Goal: Task Accomplishment & Management: Manage account settings

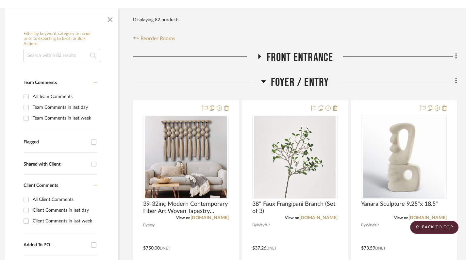
scroll to position [0, 5]
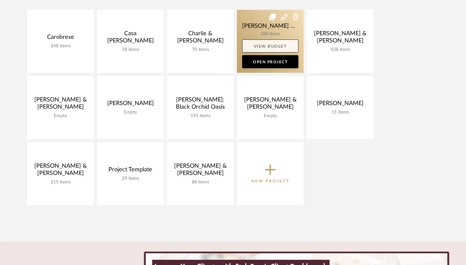
scroll to position [153, 0]
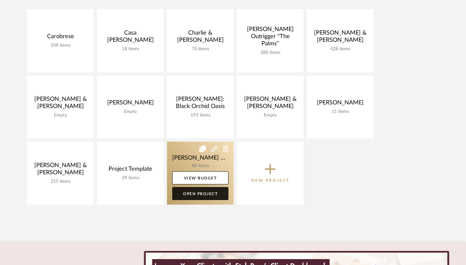
click at [195, 194] on link "Open Project" at bounding box center [200, 193] width 56 height 13
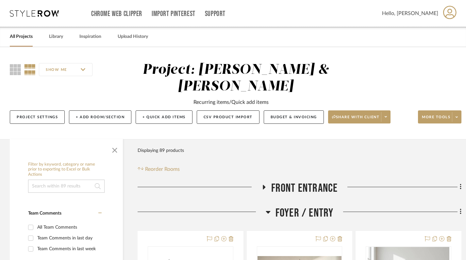
scroll to position [95, 0]
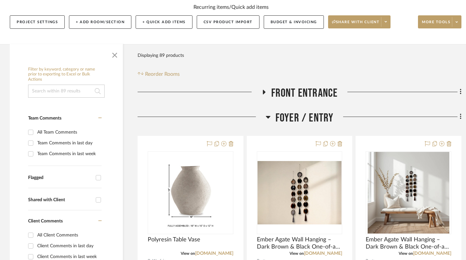
click at [263, 92] on icon at bounding box center [263, 92] width 3 height 5
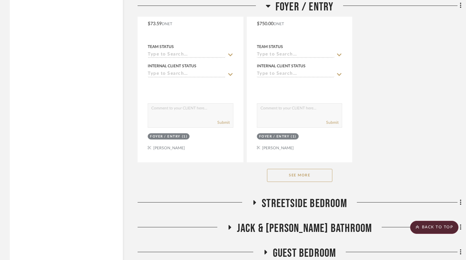
scroll to position [1230, 0]
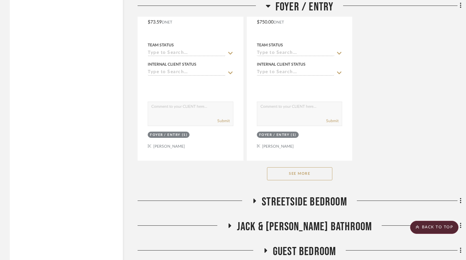
click at [308, 172] on button "See More" at bounding box center [299, 173] width 65 height 13
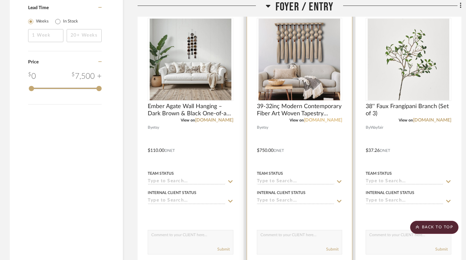
scroll to position [762, 0]
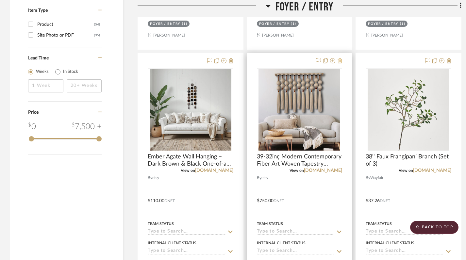
click at [340, 61] on icon at bounding box center [339, 60] width 5 height 5
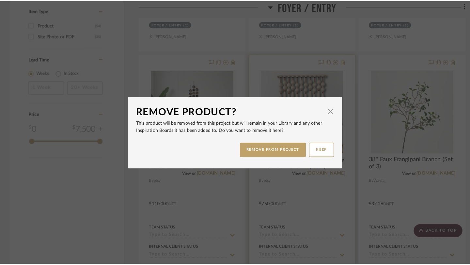
scroll to position [0, 0]
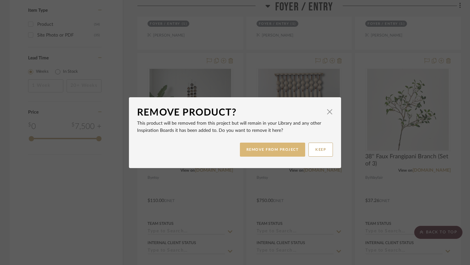
click at [287, 151] on button "REMOVE FROM PROJECT" at bounding box center [273, 150] width 66 height 14
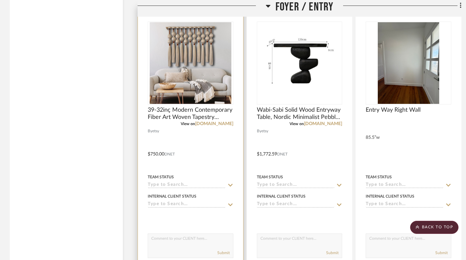
scroll to position [1100, 0]
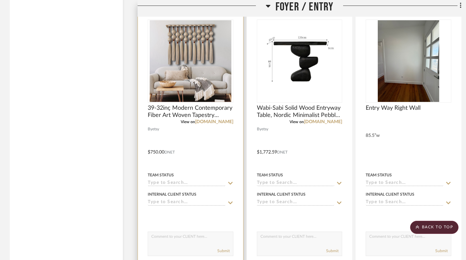
click at [186, 134] on div at bounding box center [190, 148] width 105 height 286
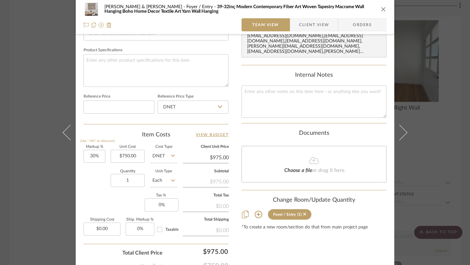
scroll to position [318, 0]
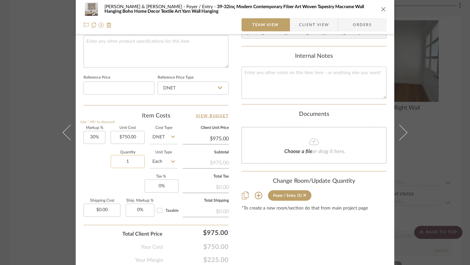
click at [133, 163] on input "1" at bounding box center [128, 161] width 34 height 13
type input "2"
click at [382, 12] on div "Susan & Kenya Jackson Foyer / Entry 39-32inç Modern Contemporary Fiber Art Wove…" at bounding box center [235, 9] width 303 height 13
click at [382, 11] on icon "close" at bounding box center [383, 9] width 5 height 5
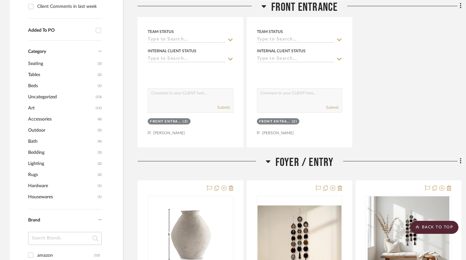
scroll to position [345, 0]
click at [265, 161] on icon at bounding box center [267, 161] width 5 height 8
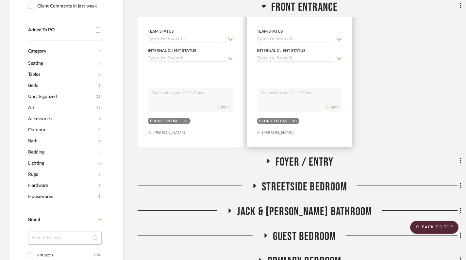
scroll to position [0, 0]
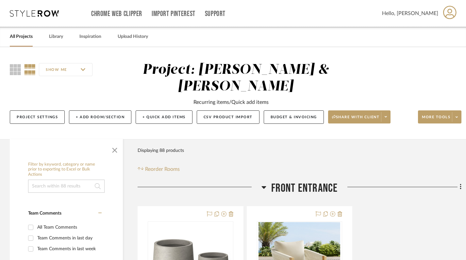
click at [262, 184] on icon at bounding box center [263, 187] width 5 height 8
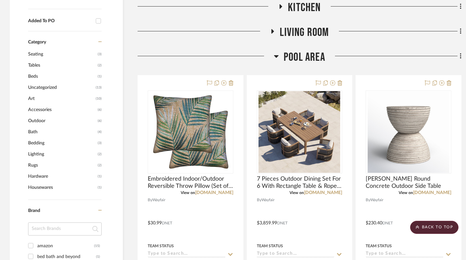
scroll to position [256, 0]
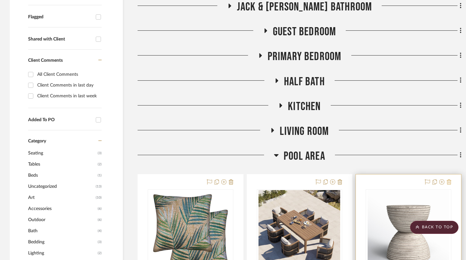
click at [447, 181] on icon at bounding box center [448, 181] width 5 height 5
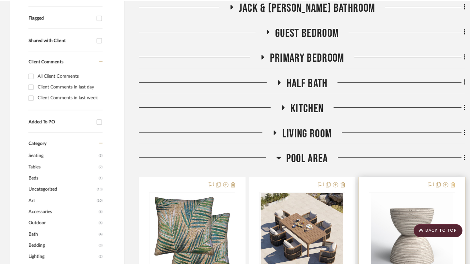
scroll to position [0, 0]
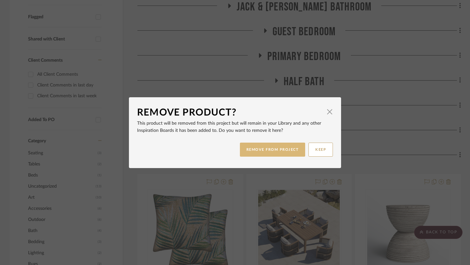
click at [261, 152] on button "REMOVE FROM PROJECT" at bounding box center [273, 150] width 66 height 14
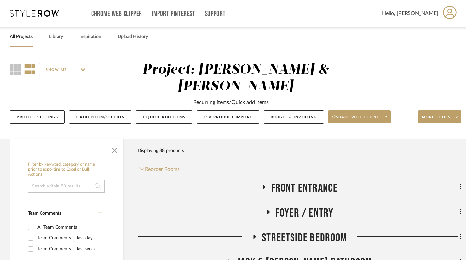
click at [265, 187] on icon at bounding box center [264, 186] width 8 height 5
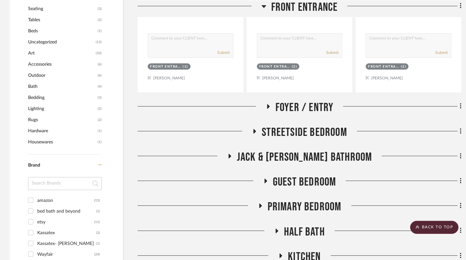
scroll to position [411, 0]
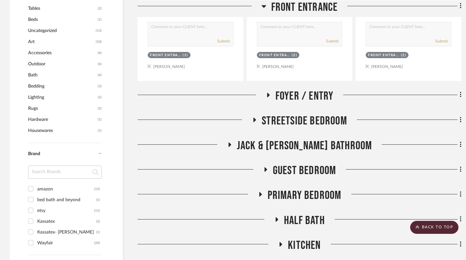
click at [267, 95] on icon at bounding box center [268, 95] width 3 height 5
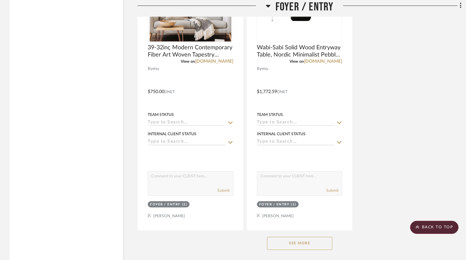
scroll to position [1202, 0]
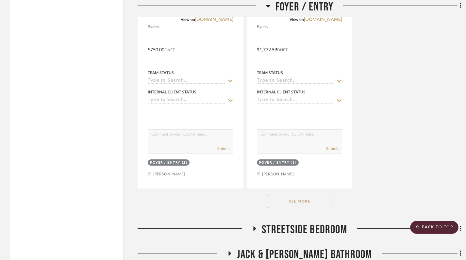
click at [298, 205] on button "See More" at bounding box center [299, 201] width 65 height 13
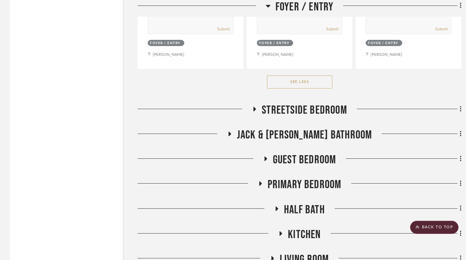
scroll to position [1614, 0]
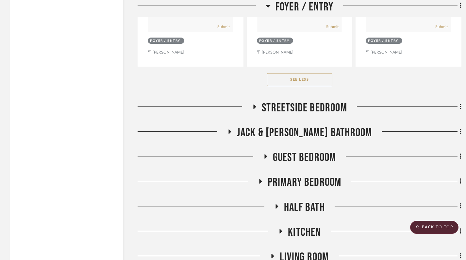
click at [255, 107] on icon at bounding box center [254, 106] width 8 height 5
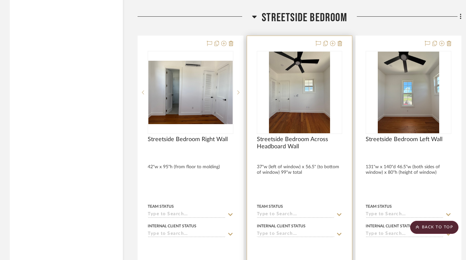
scroll to position [1592, 0]
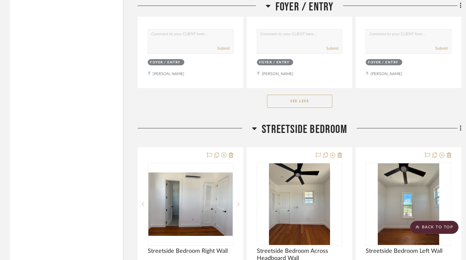
click at [256, 125] on icon at bounding box center [254, 128] width 5 height 8
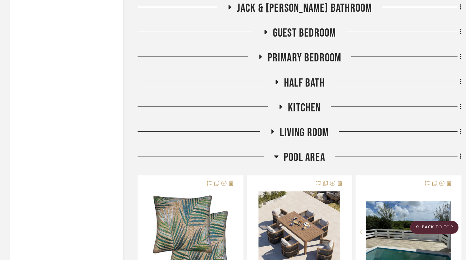
scroll to position [1737, 0]
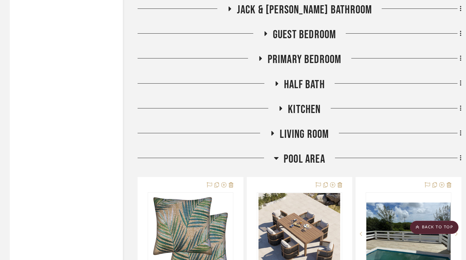
click at [278, 157] on h3 "Pool Area" at bounding box center [299, 159] width 51 height 14
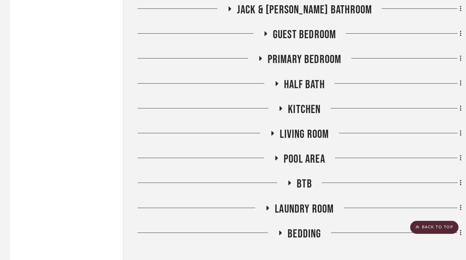
click at [271, 131] on icon at bounding box center [272, 133] width 3 height 5
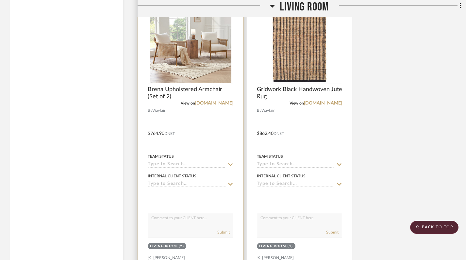
scroll to position [2414, 0]
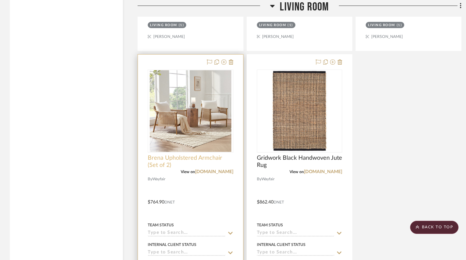
click at [152, 160] on span "Brena Upholstered Armchair (Set of 2)" at bounding box center [191, 161] width 86 height 14
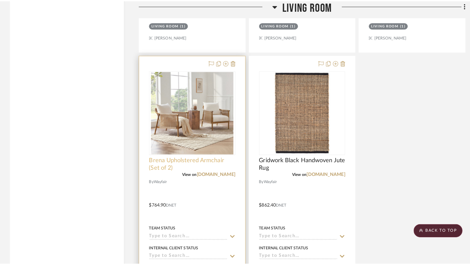
scroll to position [0, 0]
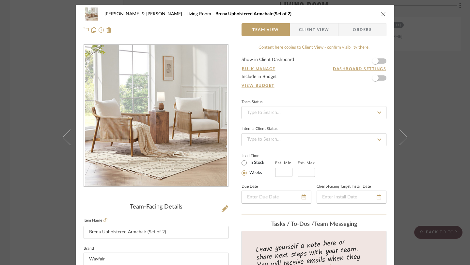
click at [425, 131] on div "Susan & Kenya Jackson Living Room Brena Upholstered Armchair (Set of 2) Team Vi…" at bounding box center [235, 132] width 470 height 265
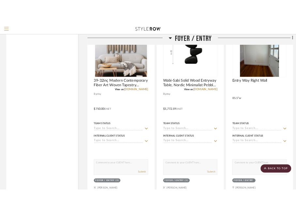
scroll to position [1088, 0]
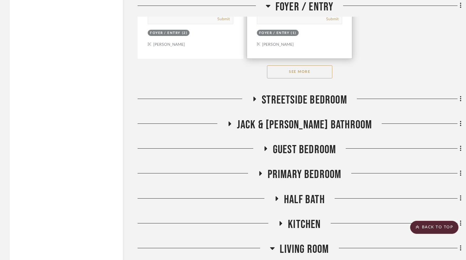
scroll to position [1359, 0]
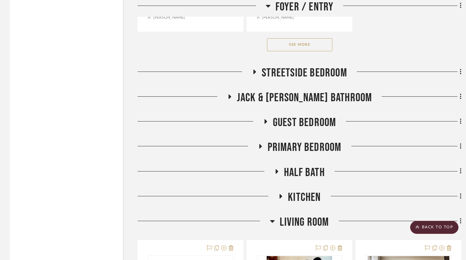
click at [301, 47] on button "See More" at bounding box center [299, 44] width 65 height 13
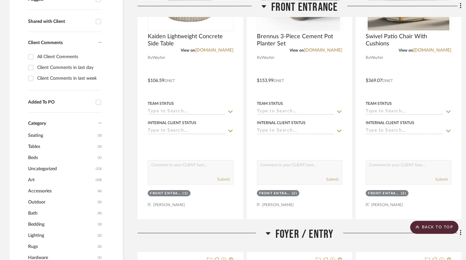
scroll to position [0, 0]
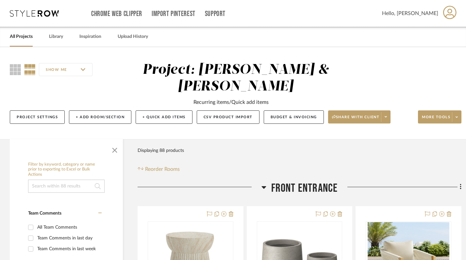
click at [265, 185] on icon at bounding box center [263, 187] width 5 height 8
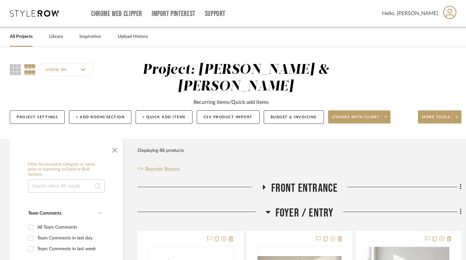
click at [269, 212] on icon at bounding box center [267, 212] width 5 height 3
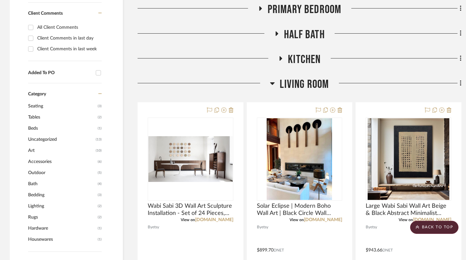
scroll to position [302, 0]
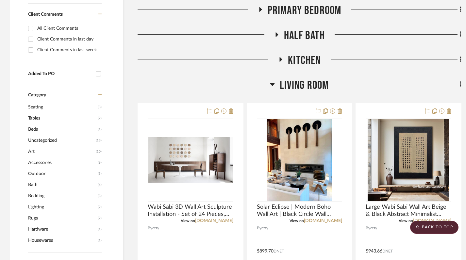
click at [274, 84] on icon at bounding box center [272, 84] width 5 height 3
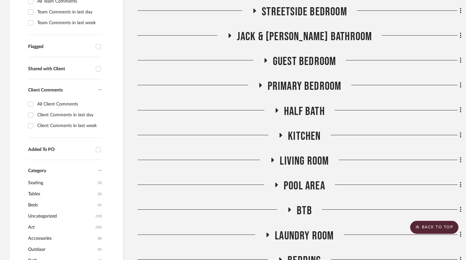
scroll to position [0, 0]
